Goal: Information Seeking & Learning: Learn about a topic

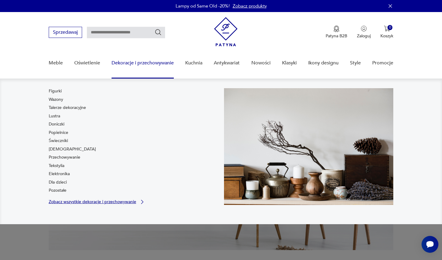
click at [70, 201] on p "Zobacz wszystkie dekoracje i przechowywanie" at bounding box center [93, 202] width 88 height 4
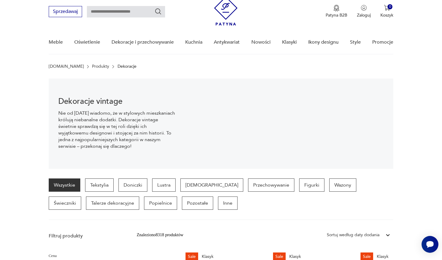
scroll to position [16, 0]
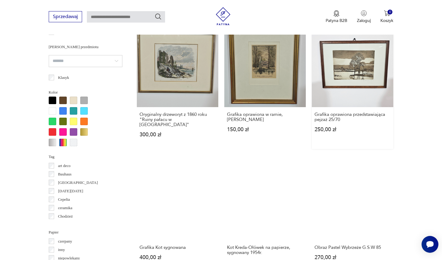
scroll to position [493, 0]
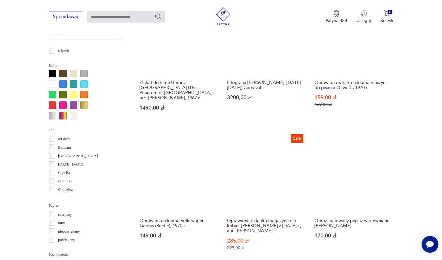
scroll to position [522, 0]
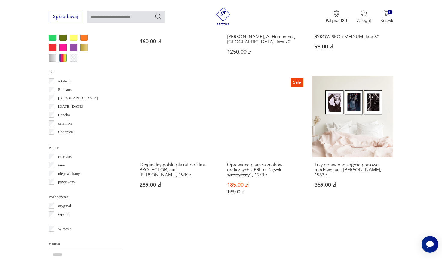
scroll to position [579, 0]
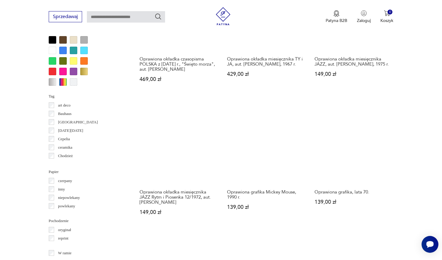
scroll to position [559, 0]
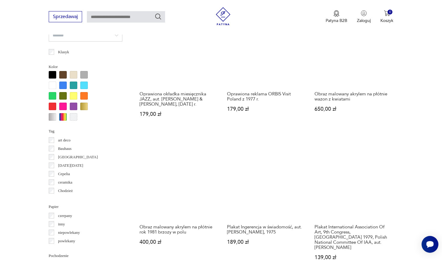
scroll to position [557, 0]
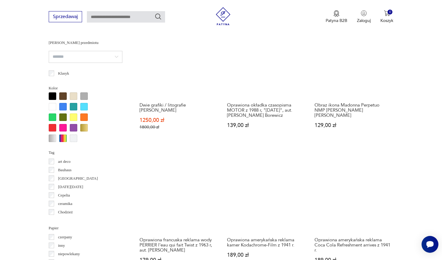
scroll to position [567, 0]
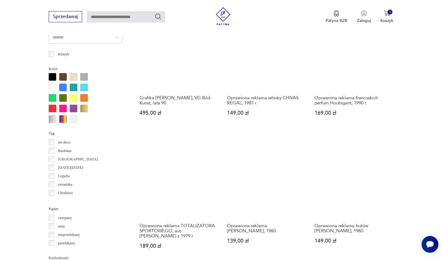
scroll to position [558, 0]
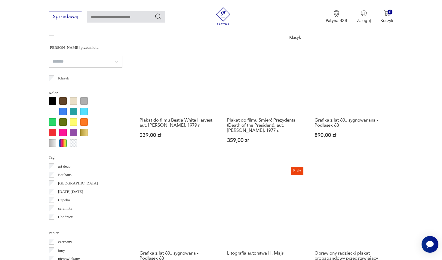
scroll to position [633, 0]
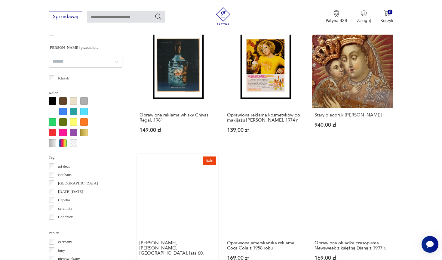
scroll to position [536, 0]
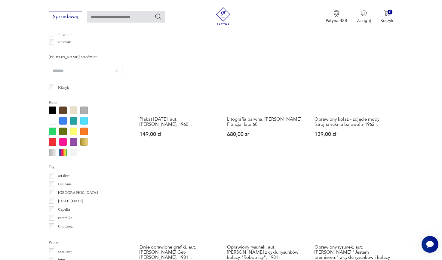
scroll to position [556, 0]
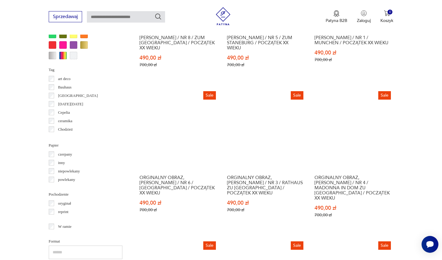
scroll to position [626, 0]
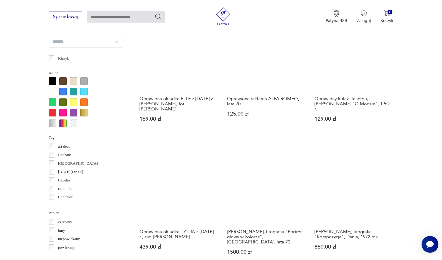
scroll to position [514, 0]
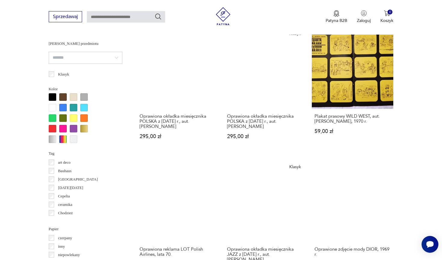
scroll to position [515, 0]
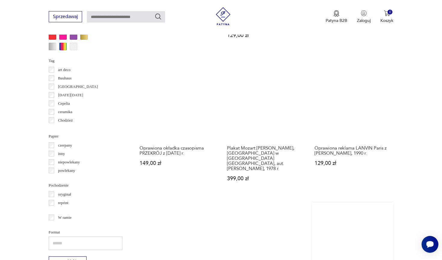
scroll to position [591, 0]
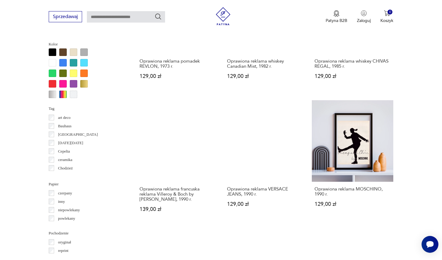
scroll to position [545, 0]
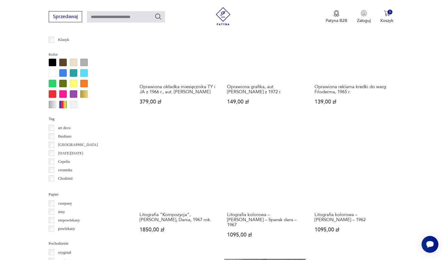
scroll to position [541, 0]
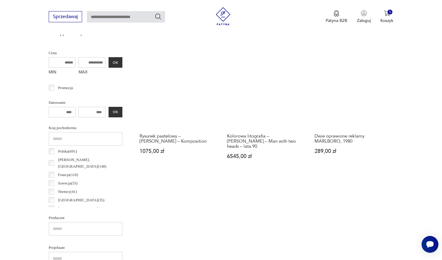
scroll to position [218, 0]
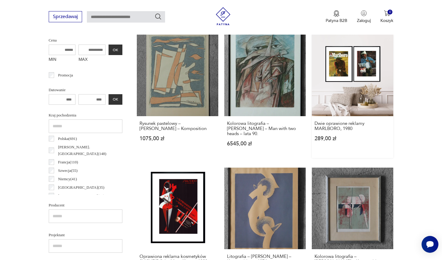
click at [312, 71] on link "Dwie oprawione reklamy MARLBORO, 1980 289,00 zł" at bounding box center [353, 96] width 82 height 123
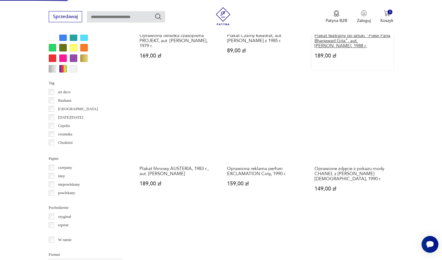
scroll to position [570, 0]
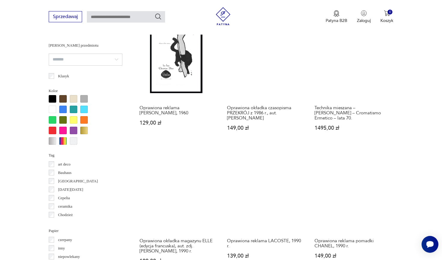
scroll to position [586, 0]
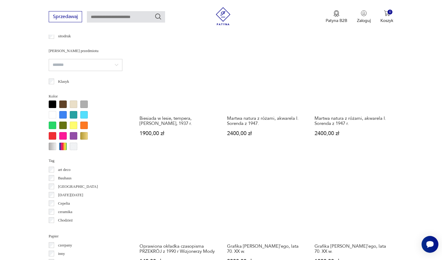
scroll to position [492, 0]
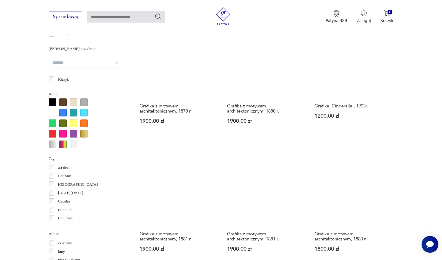
scroll to position [531, 0]
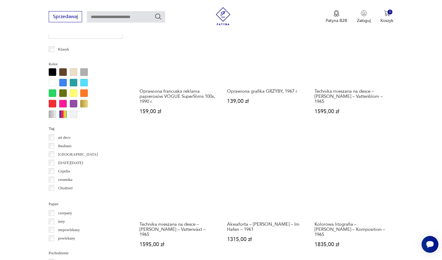
scroll to position [604, 0]
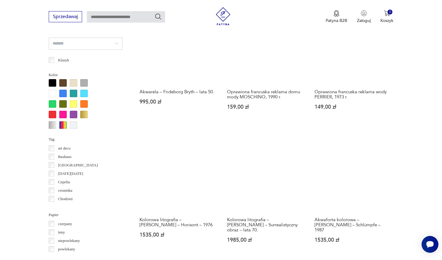
scroll to position [514, 0]
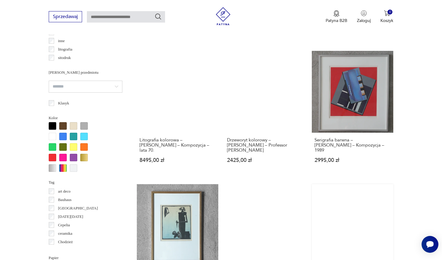
scroll to position [539, 0]
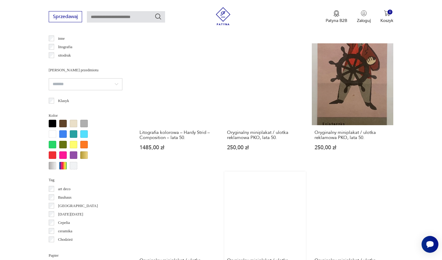
scroll to position [545, 0]
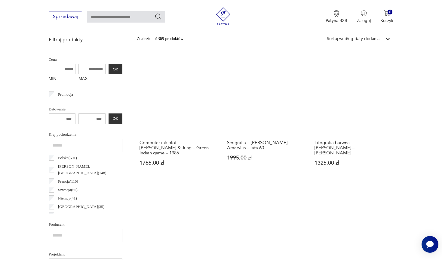
scroll to position [142, 0]
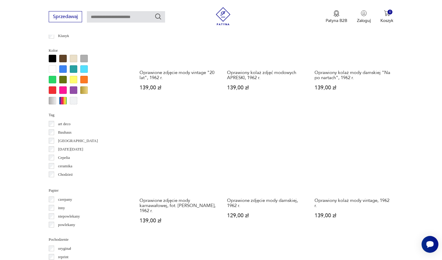
scroll to position [549, 0]
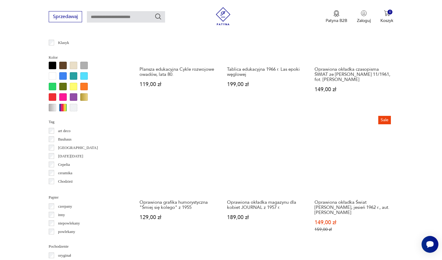
scroll to position [531, 0]
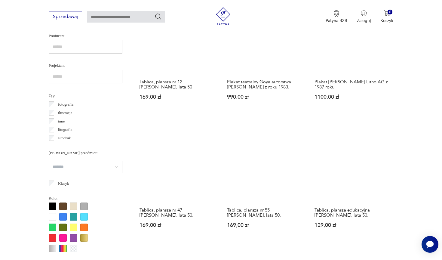
scroll to position [496, 0]
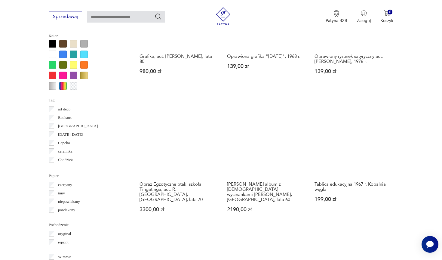
scroll to position [557, 0]
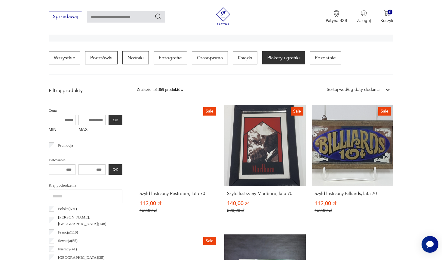
scroll to position [142, 0]
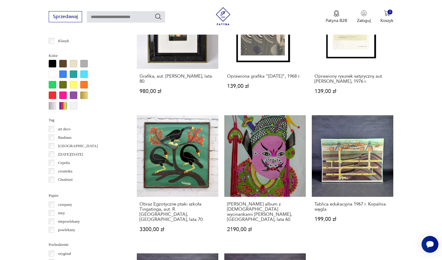
scroll to position [529, 0]
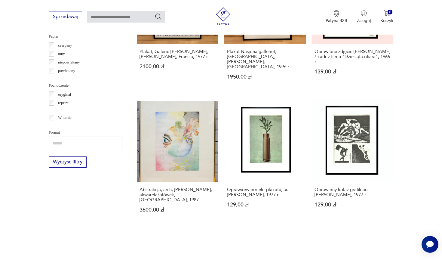
scroll to position [651, 0]
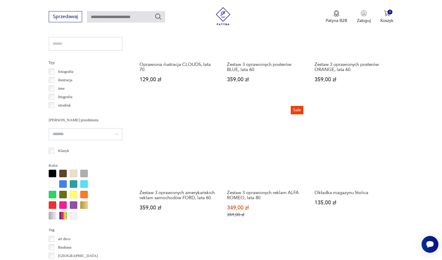
scroll to position [497, 0]
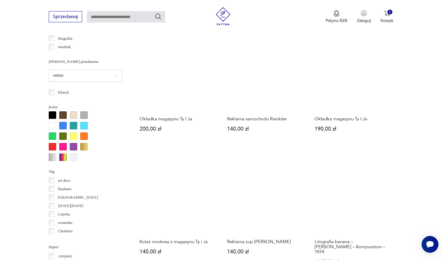
scroll to position [484, 0]
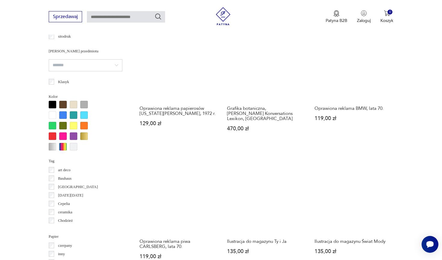
scroll to position [490, 0]
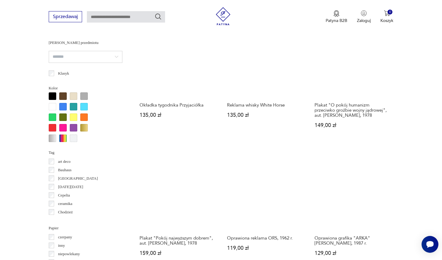
scroll to position [499, 0]
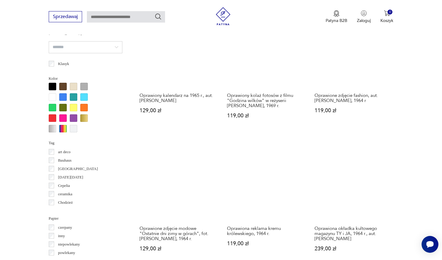
scroll to position [529, 0]
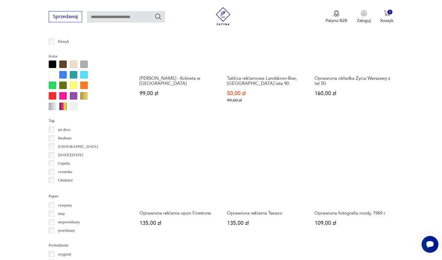
scroll to position [531, 0]
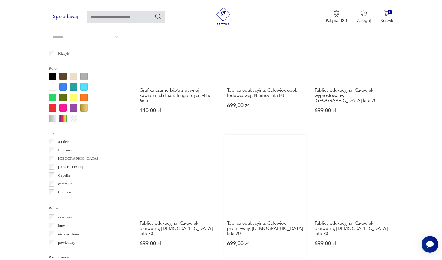
scroll to position [540, 0]
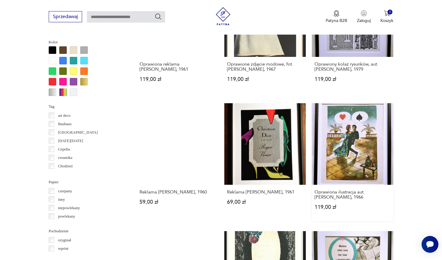
scroll to position [544, 0]
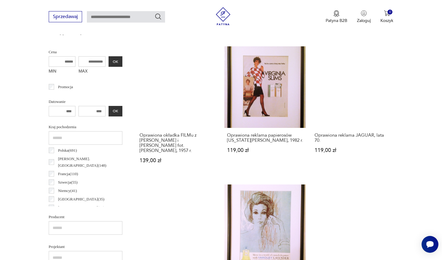
scroll to position [142, 0]
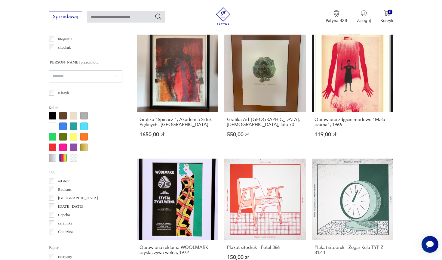
scroll to position [482, 0]
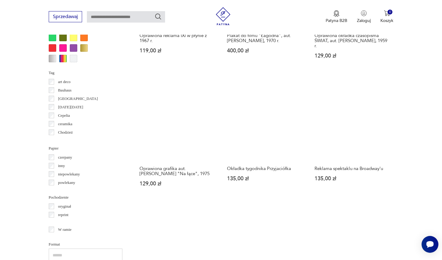
scroll to position [590, 0]
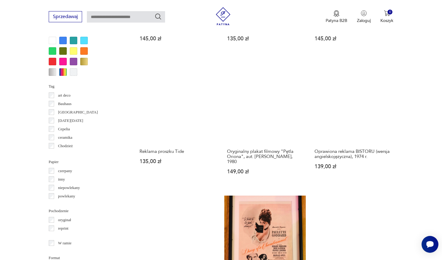
scroll to position [572, 0]
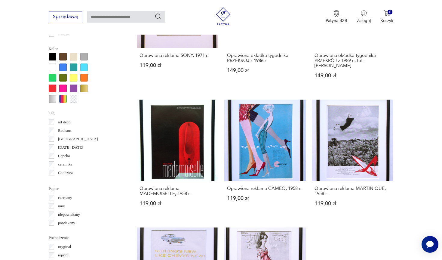
scroll to position [546, 0]
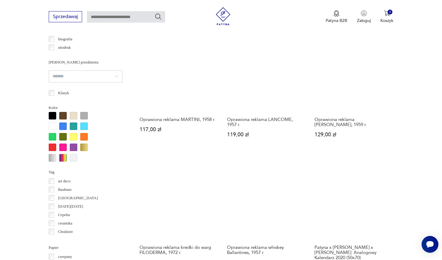
scroll to position [481, 0]
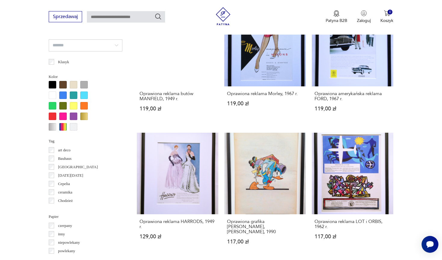
scroll to position [510, 0]
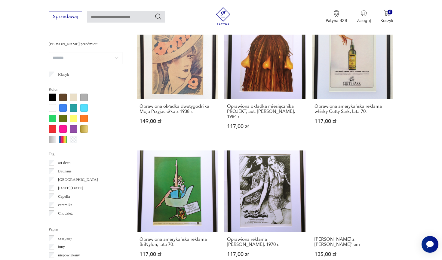
scroll to position [501, 0]
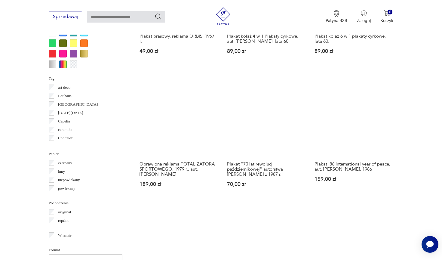
scroll to position [615, 0]
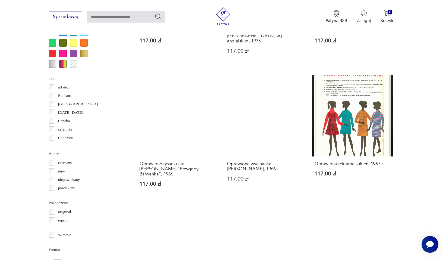
scroll to position [584, 0]
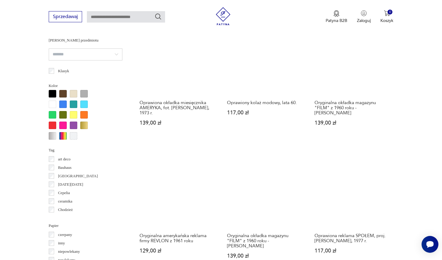
scroll to position [520, 0]
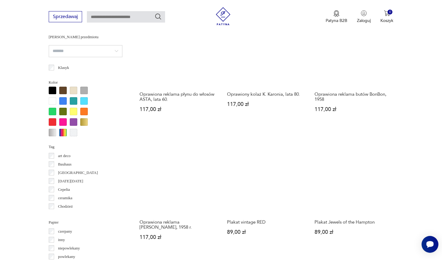
scroll to position [508, 0]
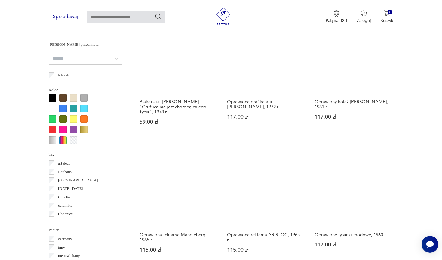
scroll to position [584, 0]
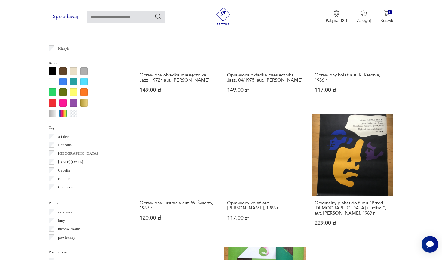
scroll to position [524, 0]
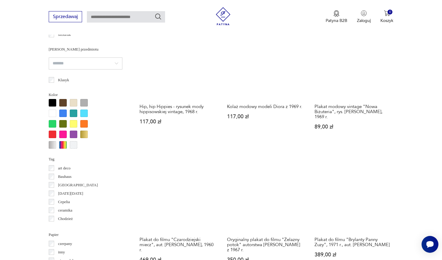
scroll to position [509, 0]
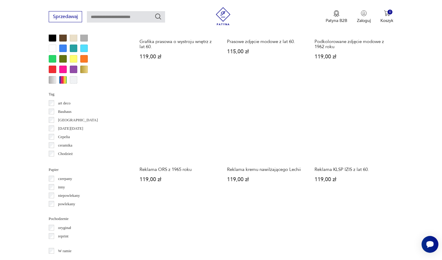
scroll to position [569, 0]
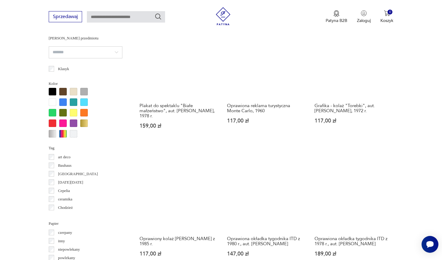
scroll to position [531, 0]
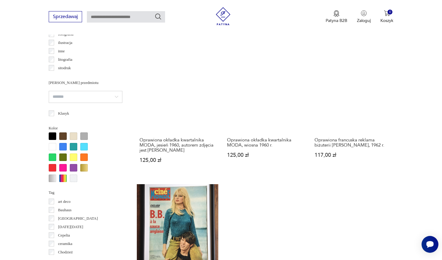
scroll to position [516, 0]
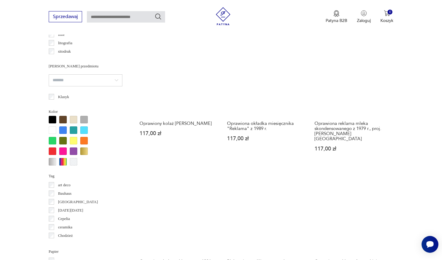
scroll to position [477, 0]
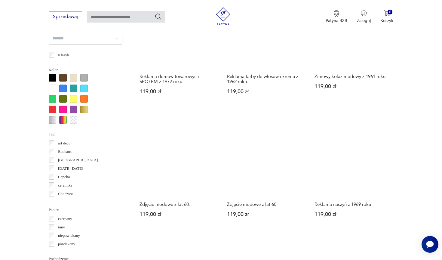
scroll to position [543, 0]
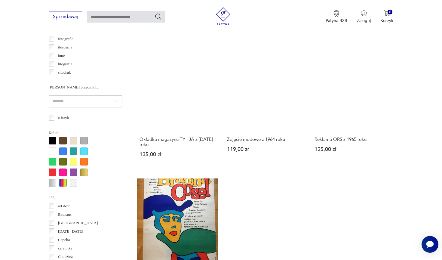
scroll to position [476, 0]
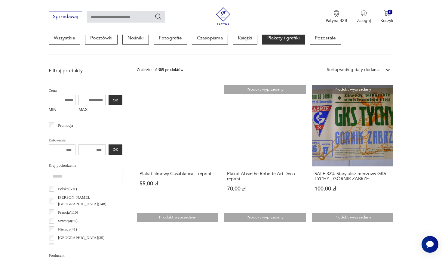
scroll to position [167, 0]
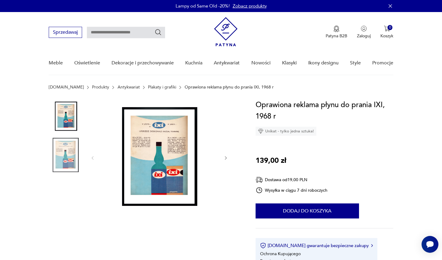
click at [168, 149] on img at bounding box center [159, 157] width 116 height 116
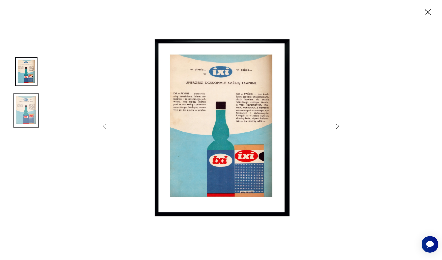
click at [428, 14] on icon "button" at bounding box center [428, 12] width 11 height 11
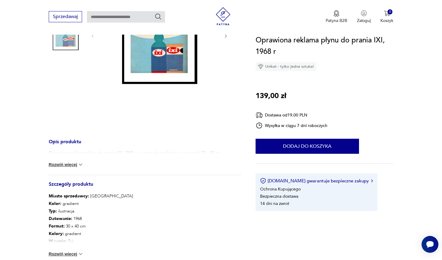
scroll to position [132, 0]
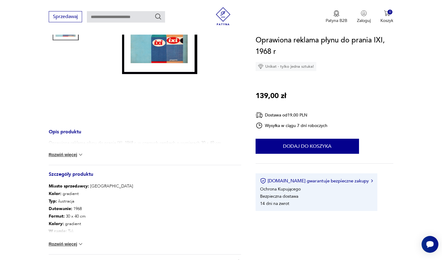
click at [71, 243] on button "Rozwiń więcej" at bounding box center [66, 244] width 35 height 6
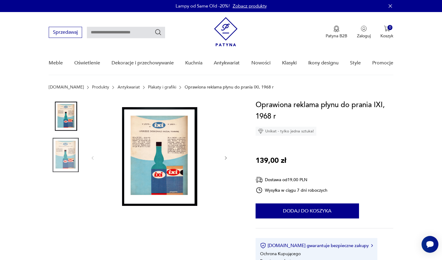
scroll to position [0, 0]
click at [162, 166] on img at bounding box center [159, 157] width 116 height 116
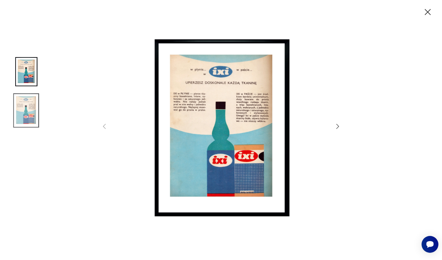
click at [429, 13] on icon "button" at bounding box center [428, 12] width 6 height 6
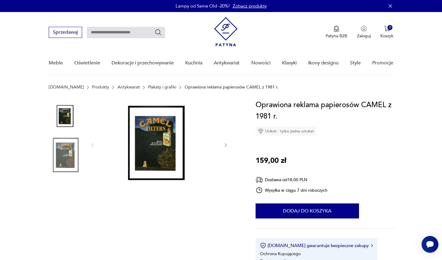
click at [160, 146] on img at bounding box center [159, 144] width 116 height 90
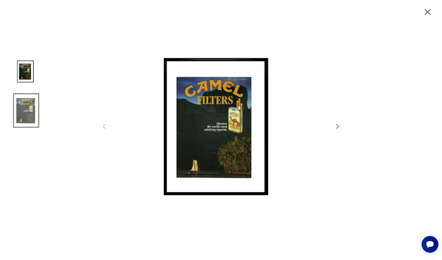
click at [432, 15] on icon "button" at bounding box center [428, 12] width 11 height 11
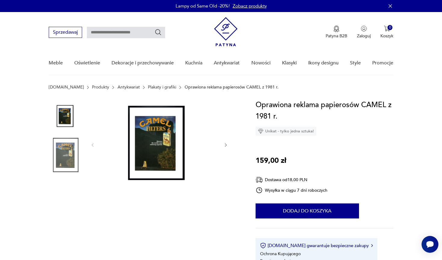
click at [164, 148] on img at bounding box center [159, 144] width 116 height 90
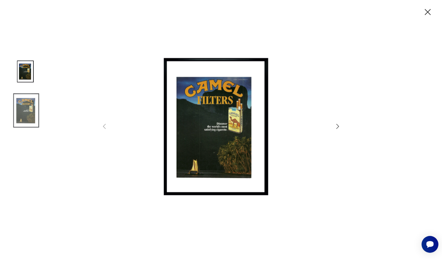
click at [426, 13] on icon "button" at bounding box center [428, 12] width 11 height 11
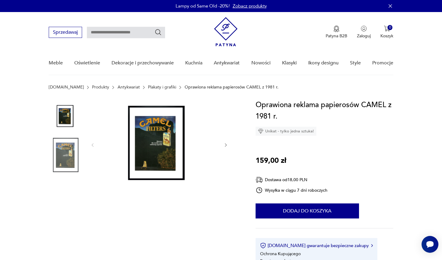
click at [162, 154] on img at bounding box center [159, 144] width 116 height 90
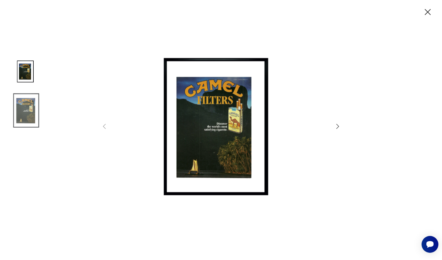
click at [428, 14] on icon "button" at bounding box center [428, 12] width 11 height 11
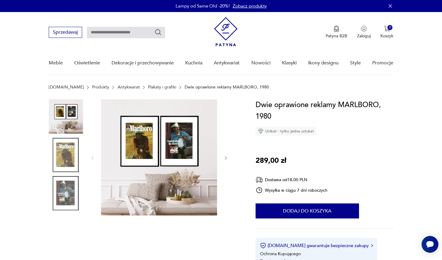
click at [148, 146] on img at bounding box center [159, 157] width 116 height 116
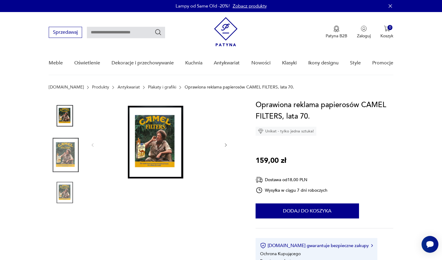
click at [159, 132] on img at bounding box center [159, 144] width 116 height 90
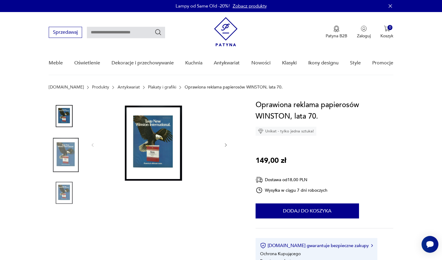
click at [142, 142] on img at bounding box center [159, 144] width 116 height 90
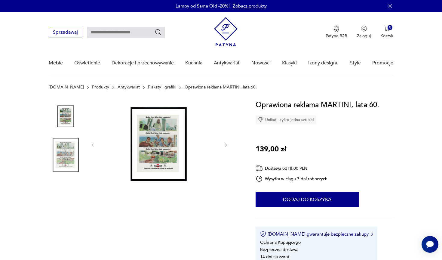
click at [165, 150] on img at bounding box center [159, 144] width 116 height 90
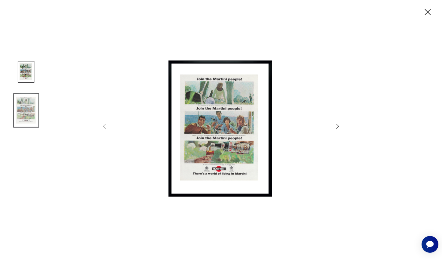
click at [254, 79] on img at bounding box center [221, 129] width 214 height 208
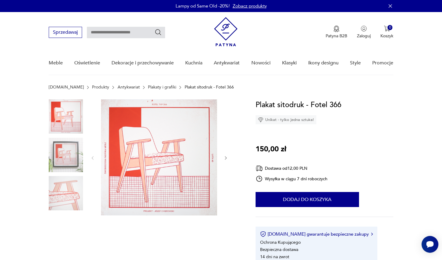
click at [122, 31] on input "text" at bounding box center [126, 32] width 78 height 11
type input "*****"
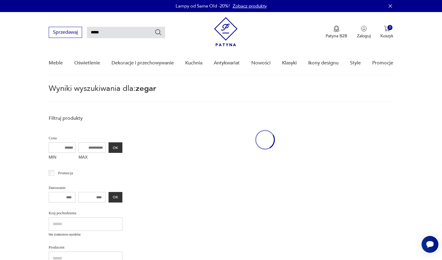
scroll to position [22, 0]
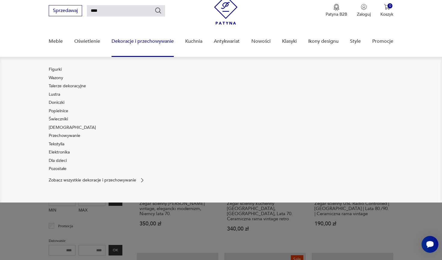
type input "****"
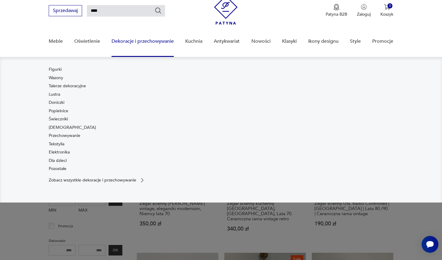
type input "****"
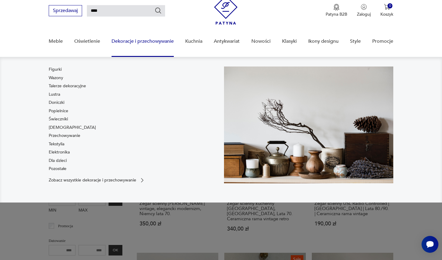
scroll to position [26, 0]
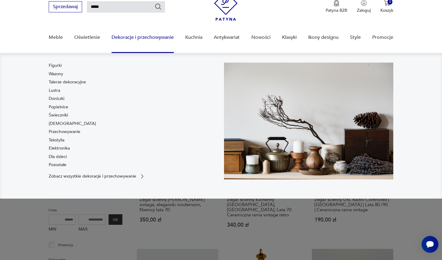
type input "*****"
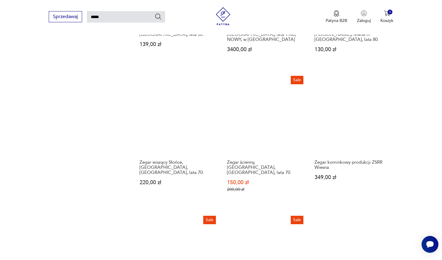
scroll to position [475, 0]
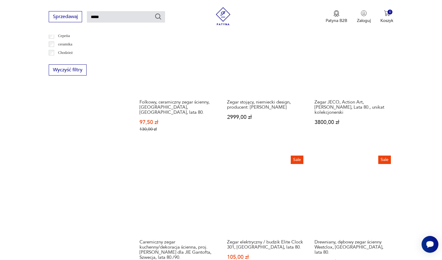
scroll to position [404, 0]
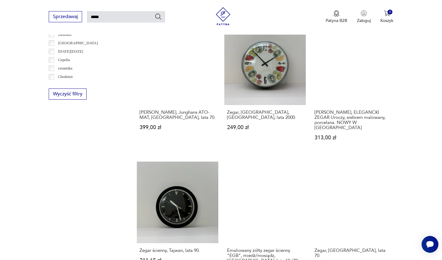
scroll to position [376, 0]
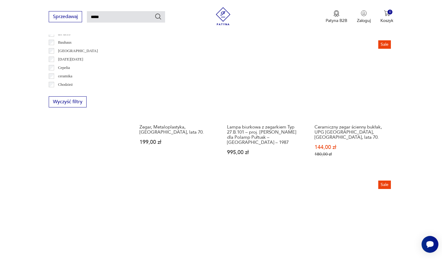
scroll to position [468, 0]
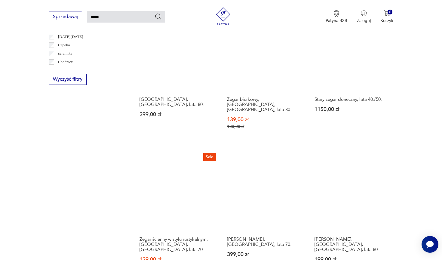
scroll to position [423, 0]
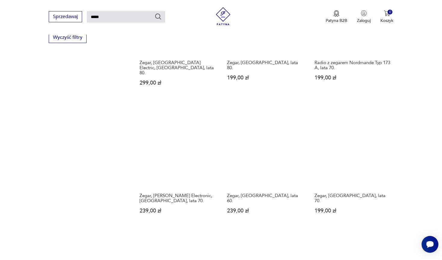
scroll to position [448, 0]
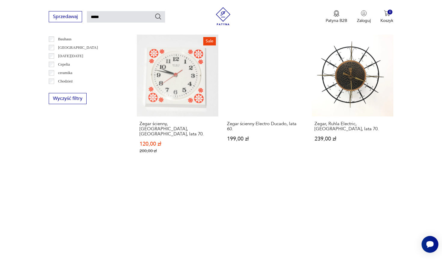
scroll to position [404, 0]
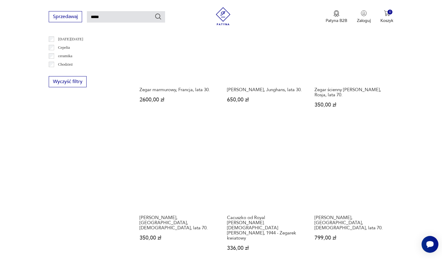
scroll to position [391, 0]
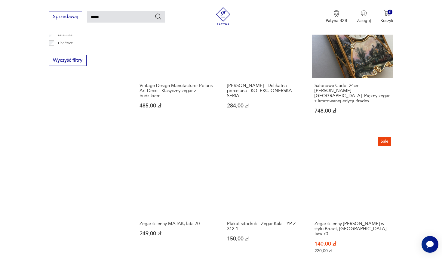
scroll to position [412, 0]
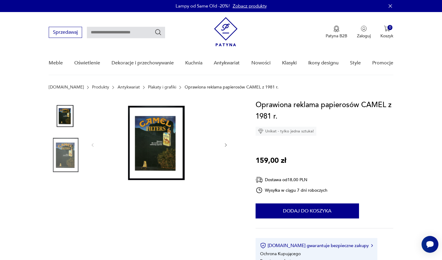
scroll to position [0, 0]
click at [171, 152] on img at bounding box center [159, 144] width 116 height 90
